Goal: Task Accomplishment & Management: Use online tool/utility

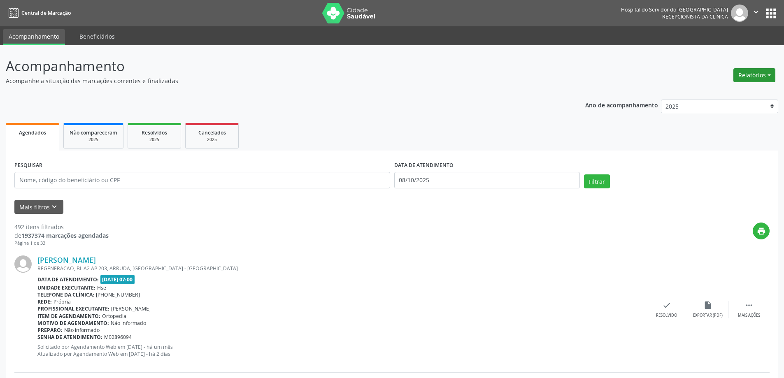
click at [744, 72] on button "Relatórios" at bounding box center [755, 75] width 42 height 14
click at [744, 93] on link "Agendamentos" at bounding box center [732, 93] width 89 height 12
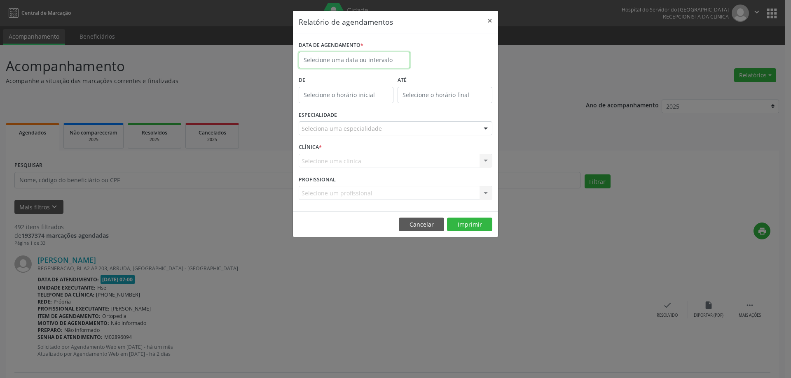
click at [329, 59] on input "text" at bounding box center [354, 60] width 111 height 16
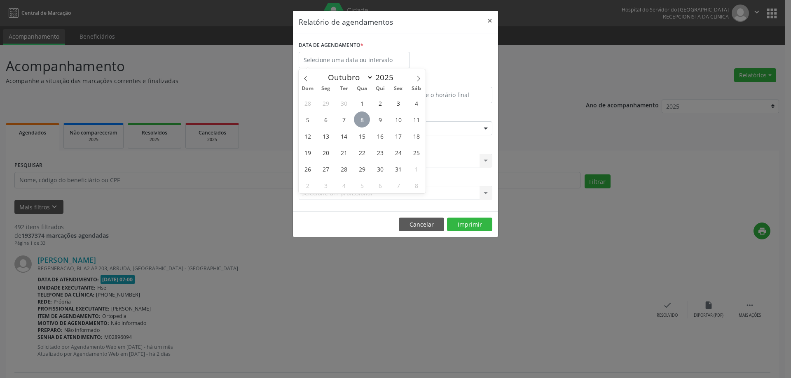
click at [363, 118] on span "8" at bounding box center [362, 120] width 16 height 16
type input "08/10/2025"
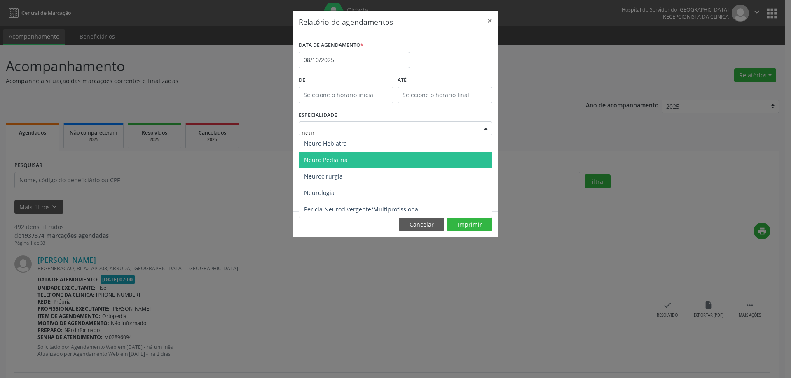
click at [376, 155] on span "Neuro Pediatria" at bounding box center [395, 160] width 193 height 16
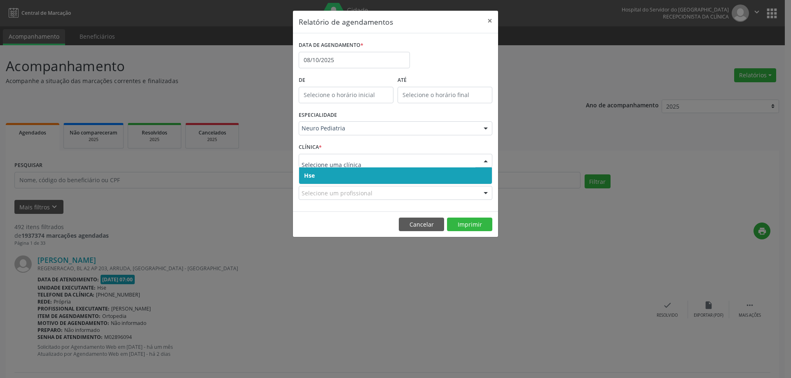
click at [365, 173] on span "Hse" at bounding box center [395, 176] width 193 height 16
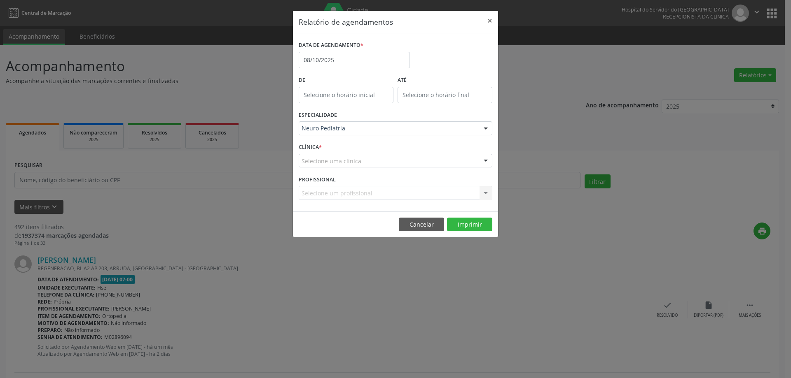
click at [364, 165] on div "Selecione uma clínica" at bounding box center [396, 161] width 194 height 14
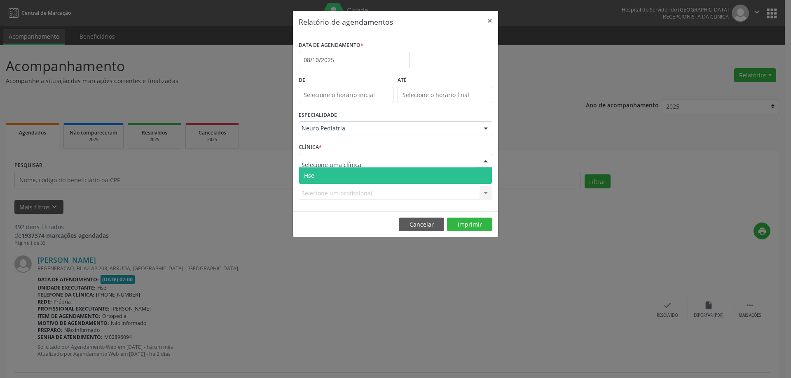
click at [355, 176] on span "Hse" at bounding box center [395, 176] width 193 height 16
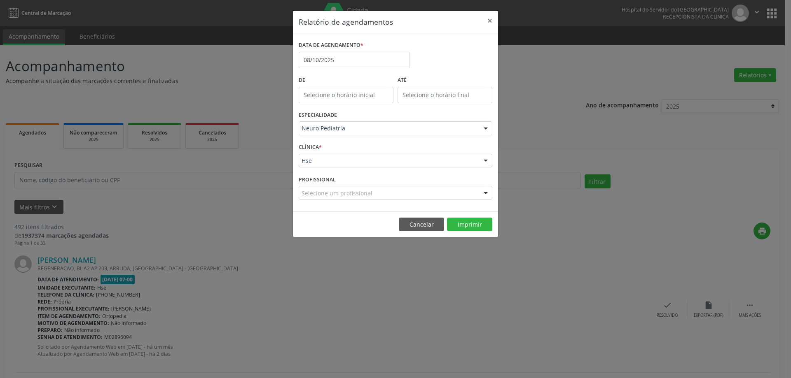
click at [393, 194] on div "Selecione um profissional" at bounding box center [396, 193] width 194 height 14
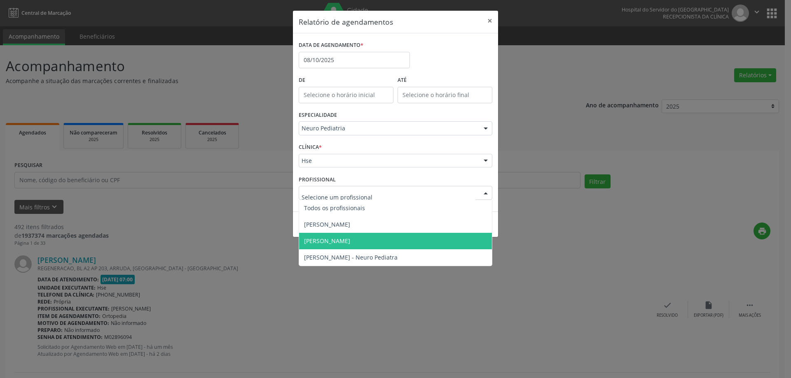
click at [380, 247] on span "[PERSON_NAME]" at bounding box center [395, 241] width 193 height 16
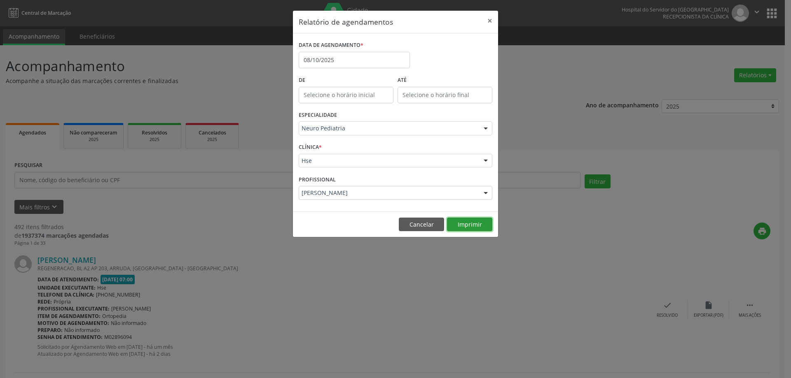
click at [482, 220] on button "Imprimir" at bounding box center [469, 225] width 45 height 14
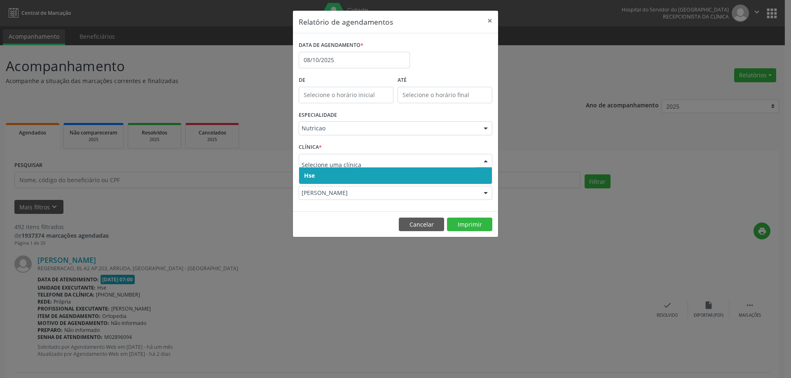
click at [331, 174] on span "Hse" at bounding box center [395, 176] width 193 height 16
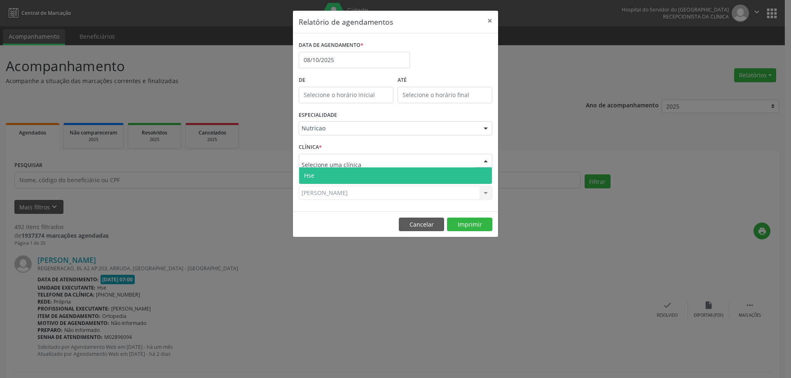
click at [334, 178] on span "Hse" at bounding box center [395, 176] width 193 height 16
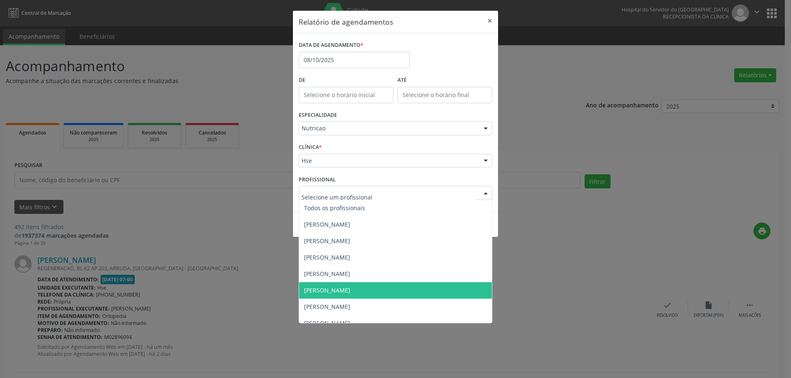
click at [350, 293] on span "[PERSON_NAME]" at bounding box center [327, 291] width 46 height 8
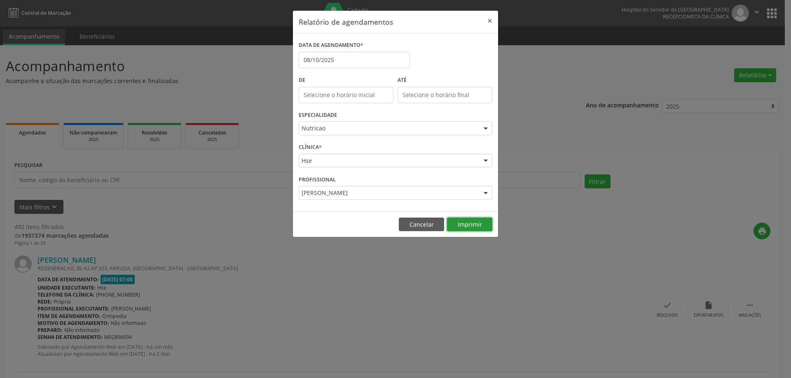
click at [467, 220] on button "Imprimir" at bounding box center [469, 225] width 45 height 14
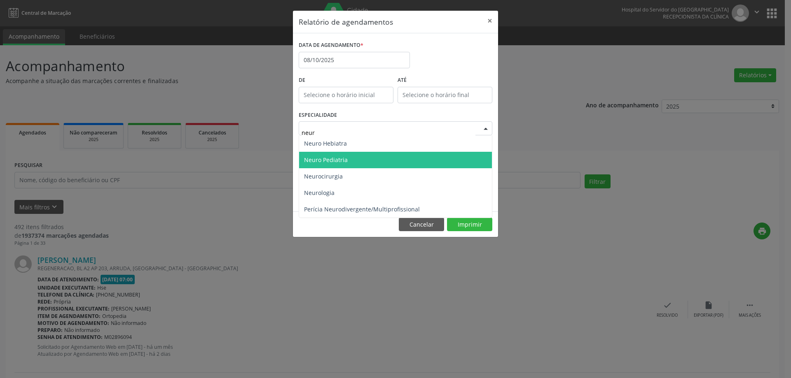
type input "neuro"
click at [320, 157] on span "Neuro Pediatria" at bounding box center [326, 160] width 44 height 8
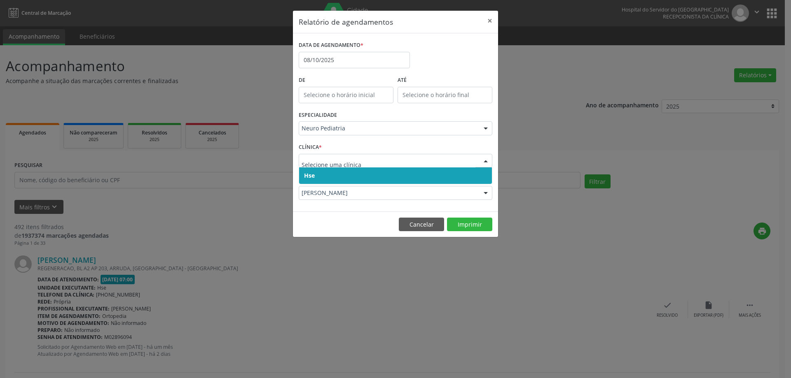
click at [398, 174] on span "Hse" at bounding box center [395, 176] width 193 height 16
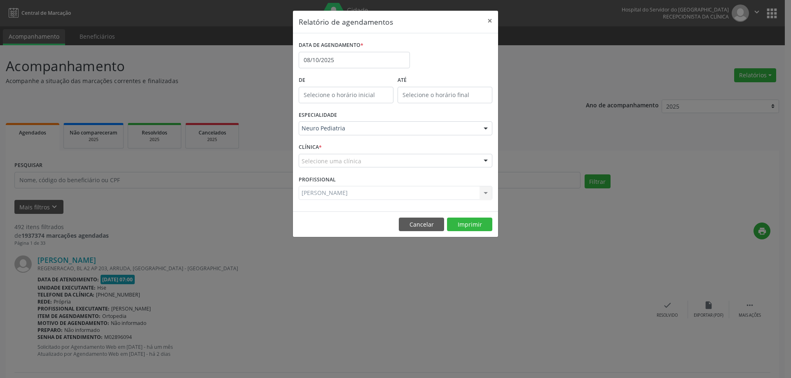
click at [393, 159] on div "Selecione uma clínica" at bounding box center [396, 161] width 194 height 14
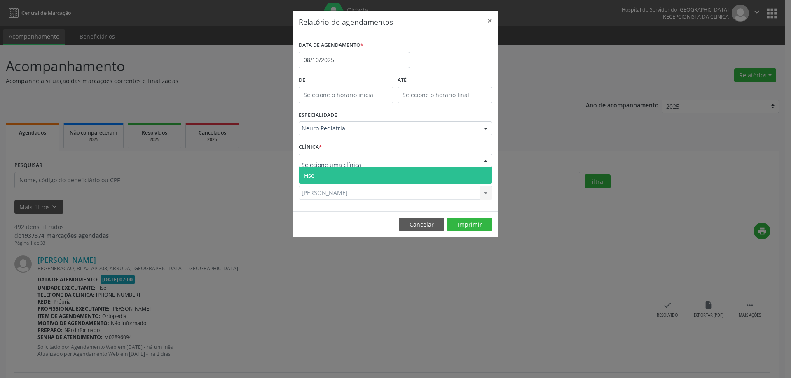
click at [393, 170] on span "Hse" at bounding box center [395, 176] width 193 height 16
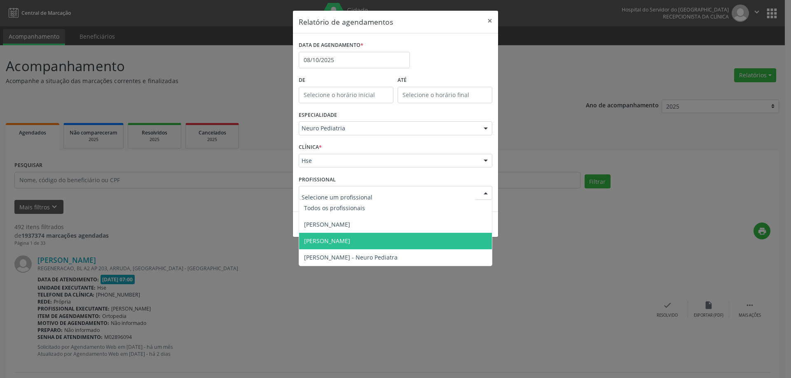
click at [350, 239] on span "[PERSON_NAME]" at bounding box center [327, 241] width 46 height 8
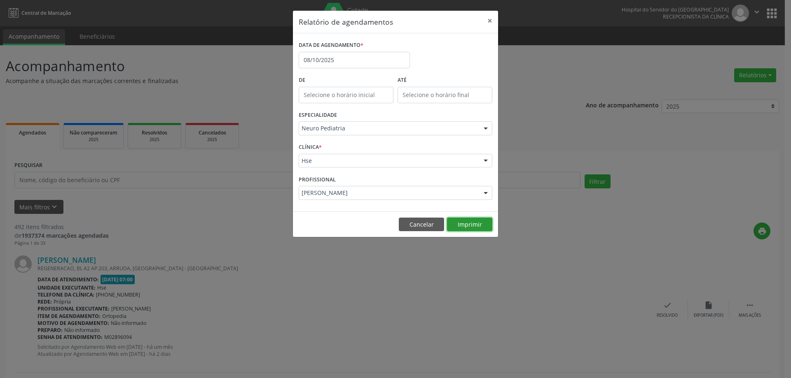
click at [461, 226] on button "Imprimir" at bounding box center [469, 225] width 45 height 14
